Goal: Information Seeking & Learning: Understand process/instructions

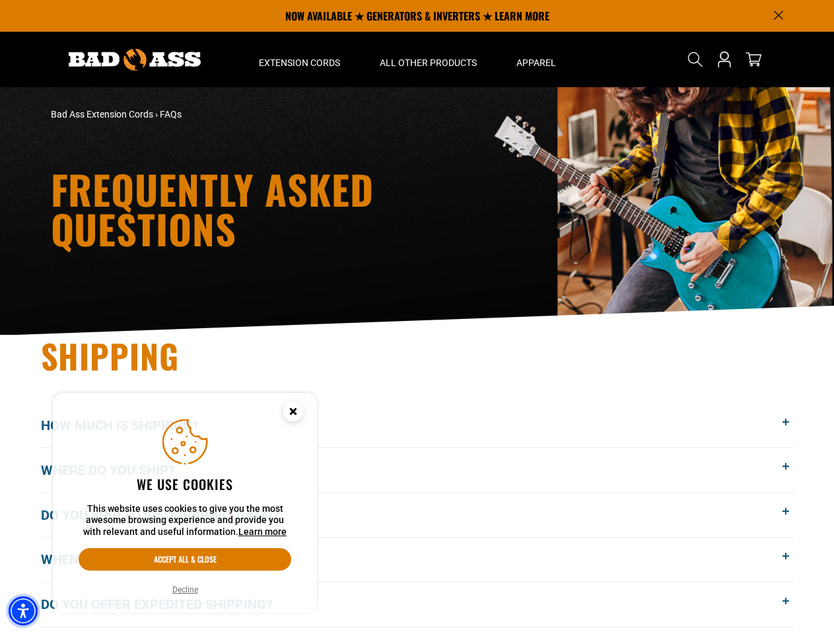
click at [23, 611] on img "Accessibility Menu" at bounding box center [23, 610] width 29 height 29
